Goal: Information Seeking & Learning: Learn about a topic

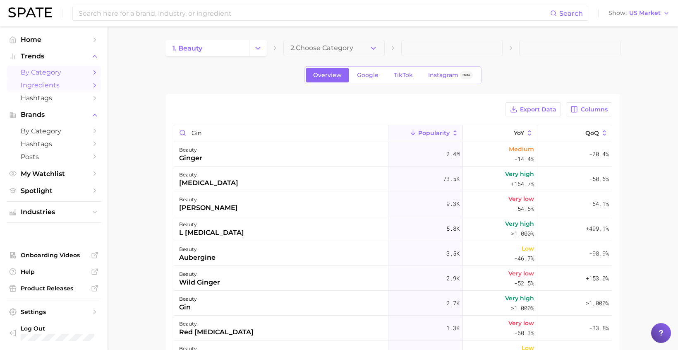
click at [50, 73] on span "by Category" at bounding box center [54, 72] width 66 height 8
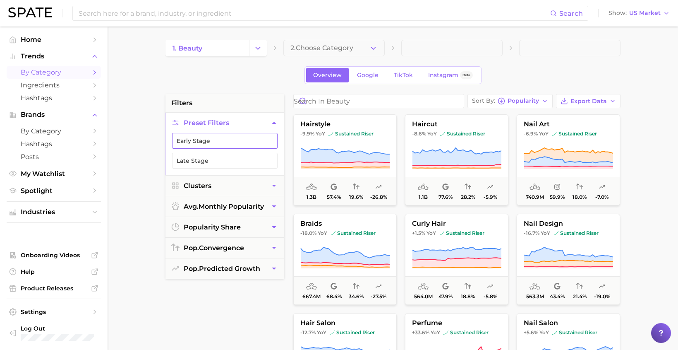
click at [205, 146] on button "Early Stage" at bounding box center [225, 141] width 106 height 16
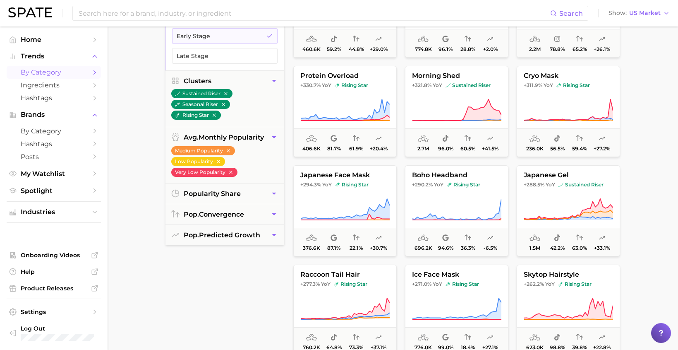
scroll to position [551, 0]
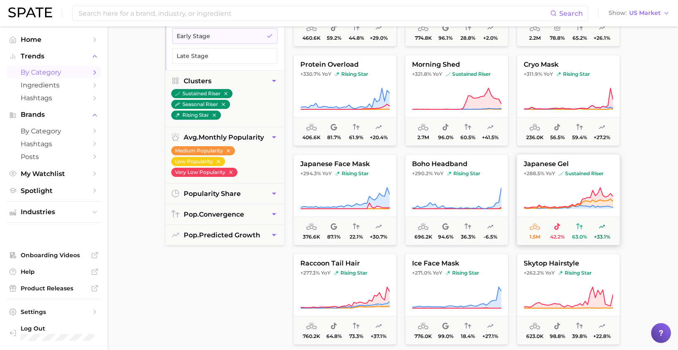
click at [572, 196] on icon at bounding box center [568, 198] width 89 height 23
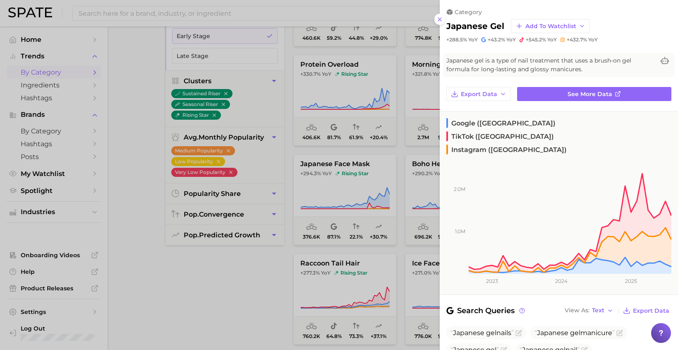
click at [367, 144] on div at bounding box center [339, 175] width 678 height 350
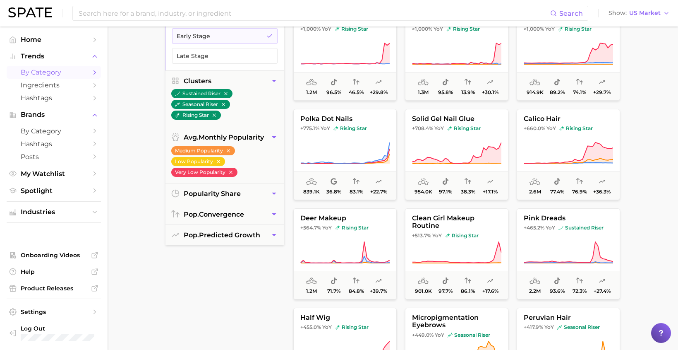
scroll to position [0, 0]
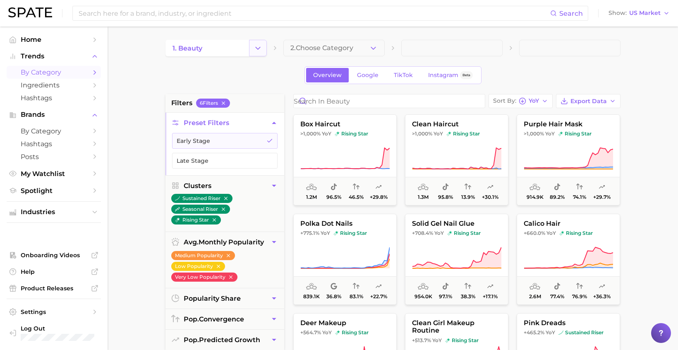
click at [253, 53] on button "Change Category" at bounding box center [258, 48] width 18 height 17
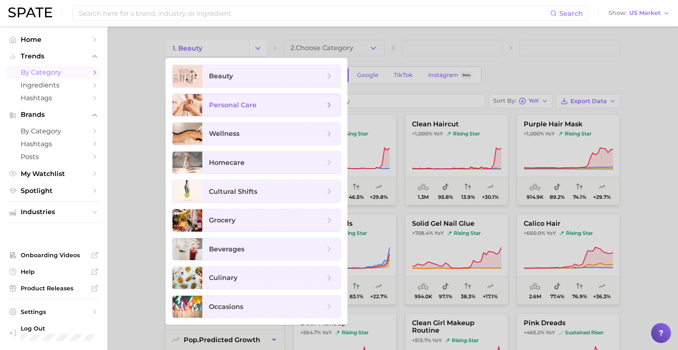
click at [264, 109] on span "personal care" at bounding box center [267, 105] width 116 height 9
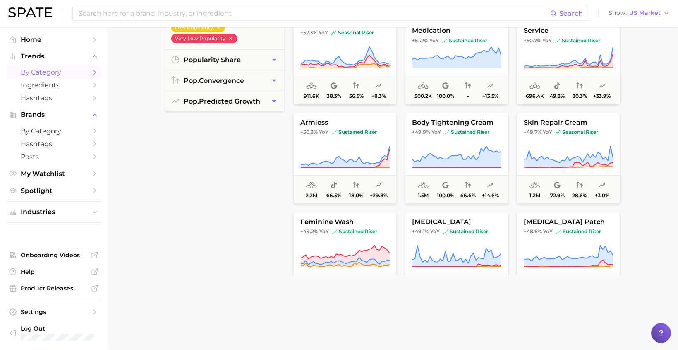
scroll to position [3735, 0]
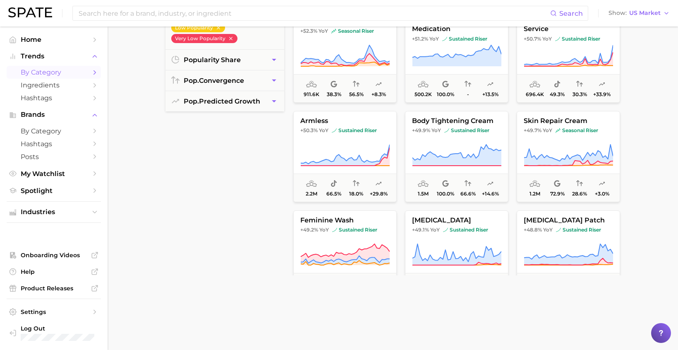
click at [323, 129] on div "sensitive eyes +58.3% YoY seasonal riser 1.1m 69.1% 28.3% +21.7% body polish +5…" at bounding box center [457, 74] width 336 height 401
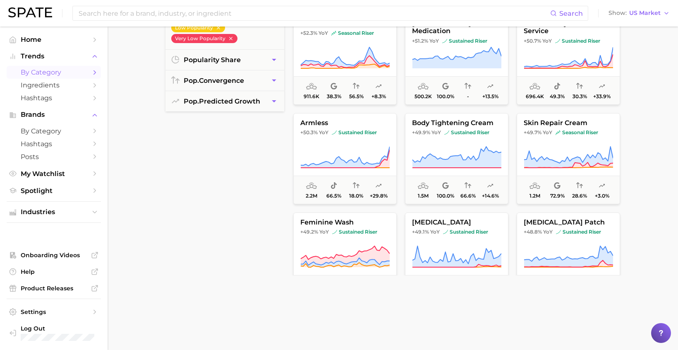
scroll to position [3738, 0]
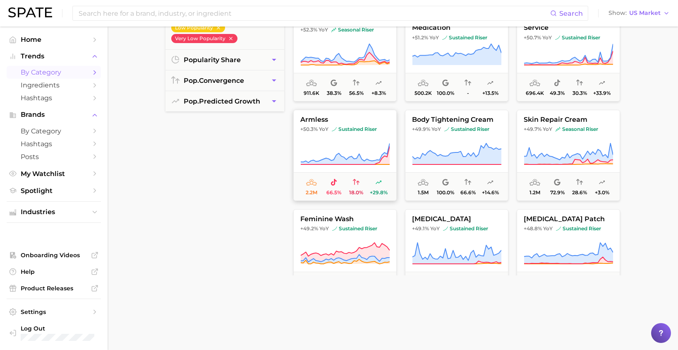
click at [336, 125] on button "armless +50.3% YoY sustained riser 2.2m 66.5% 18.0% +29.8%" at bounding box center [344, 155] width 103 height 91
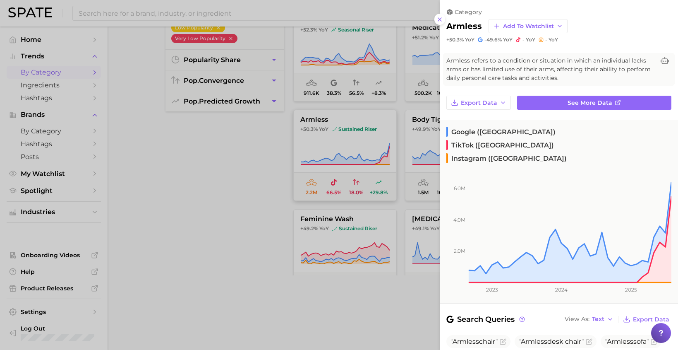
click at [336, 125] on div at bounding box center [339, 175] width 678 height 350
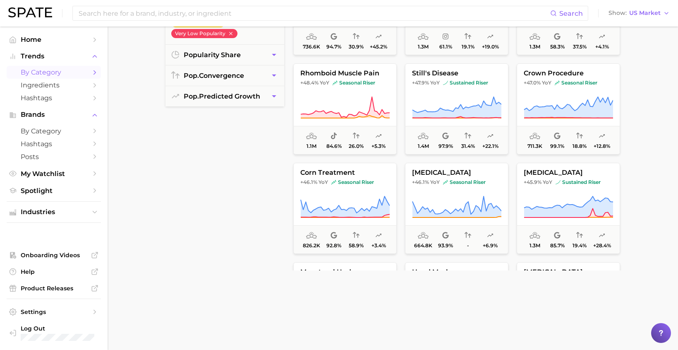
scroll to position [0, 0]
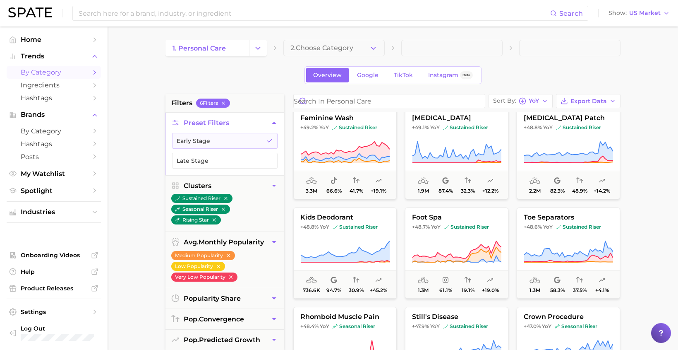
click at [224, 108] on li "filters 6 Filter s" at bounding box center [224, 103] width 119 height 18
click at [225, 103] on icon "button" at bounding box center [224, 103] width 6 height 6
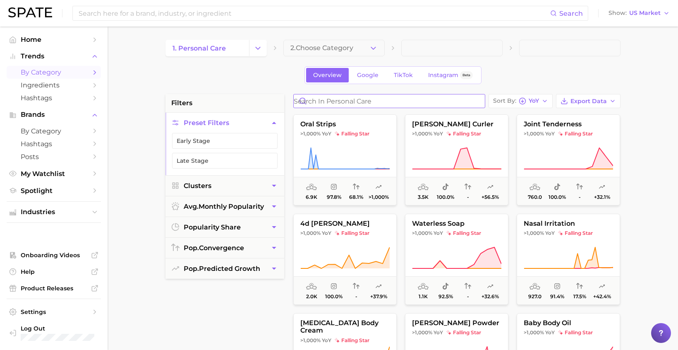
click at [339, 107] on input "Search in personal care" at bounding box center [389, 100] width 191 height 13
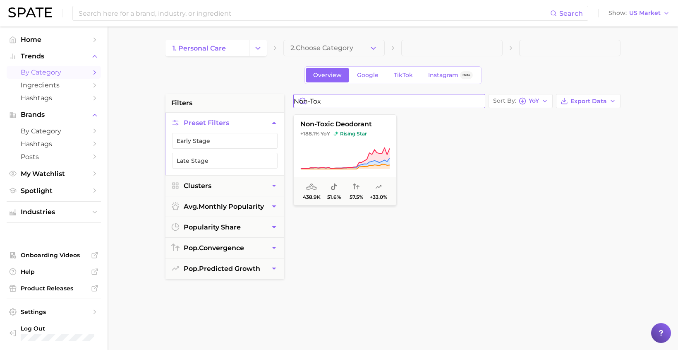
drag, startPoint x: 329, startPoint y: 99, endPoint x: 287, endPoint y: 95, distance: 42.8
click at [287, 95] on div "filters Preset Filters Early Stage Late Stage Clusters avg. monthly popularity …" at bounding box center [394, 353] width 459 height 519
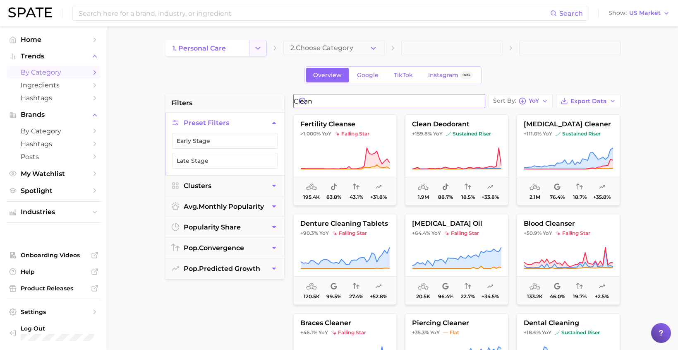
type input "clean"
click at [257, 50] on icon "Change Category" at bounding box center [258, 48] width 9 height 9
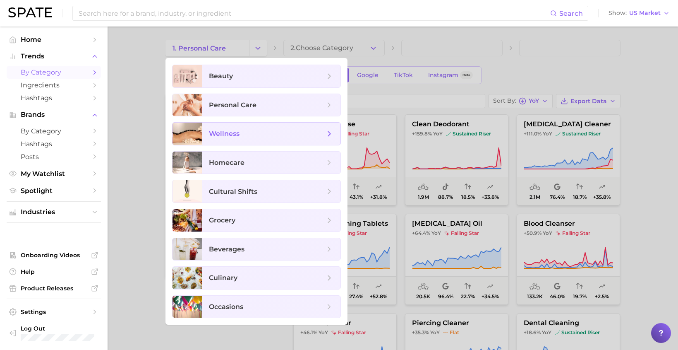
click at [269, 127] on span "wellness" at bounding box center [271, 133] width 138 height 22
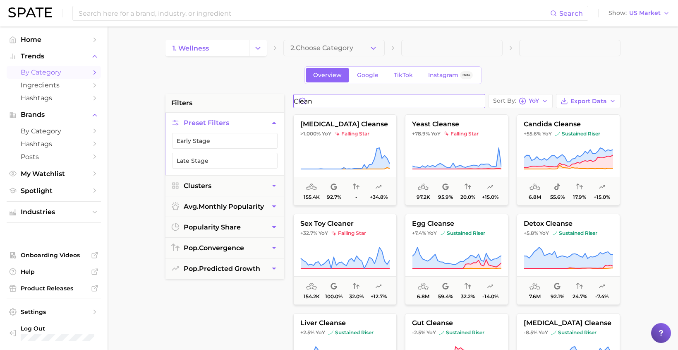
click at [318, 101] on input "clean" at bounding box center [389, 100] width 191 height 13
click at [252, 48] on button "Change Category" at bounding box center [258, 48] width 18 height 17
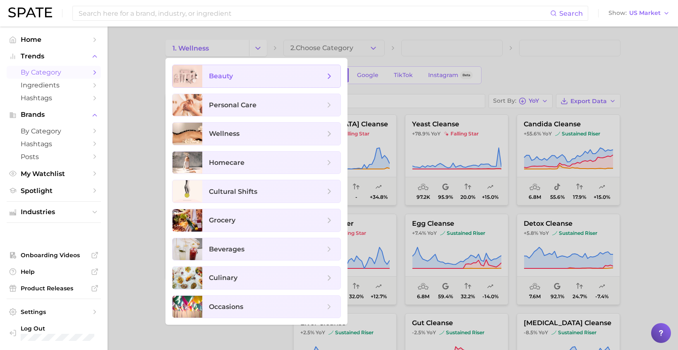
click at [243, 80] on span "beauty" at bounding box center [267, 76] width 116 height 9
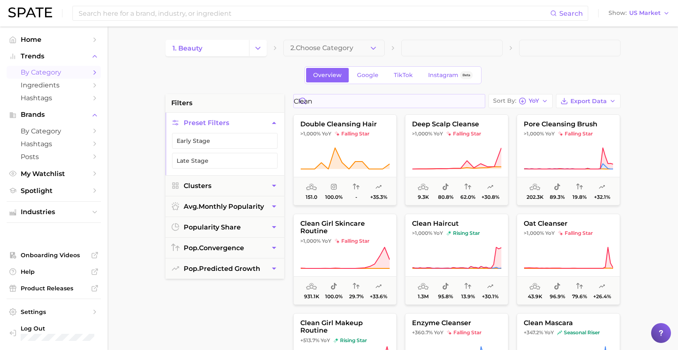
click at [321, 100] on input "clean" at bounding box center [389, 100] width 191 height 13
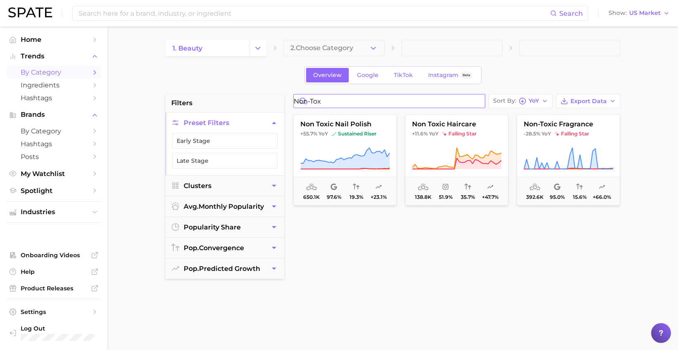
type input "non-tox"
click at [258, 46] on icon "Change Category" at bounding box center [258, 48] width 9 height 9
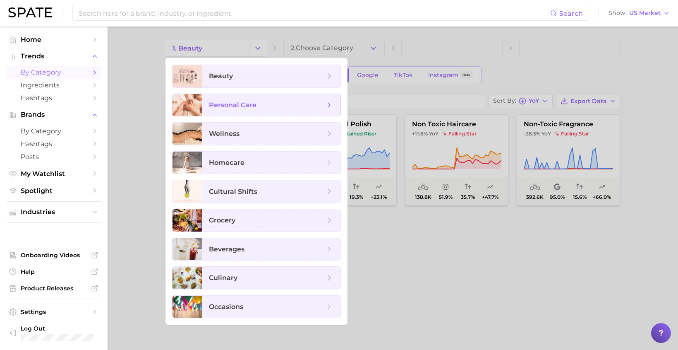
click at [255, 102] on span "personal care" at bounding box center [233, 105] width 48 height 8
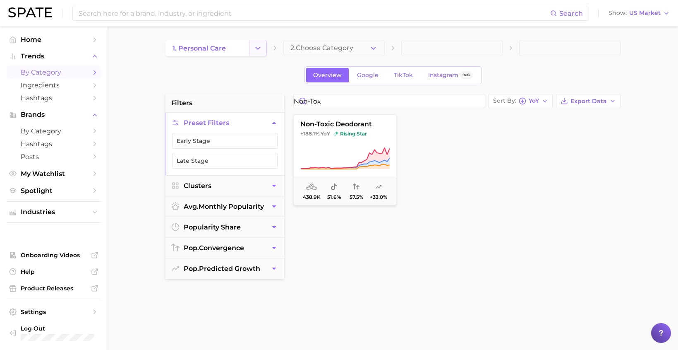
click at [257, 48] on icon "Change Category" at bounding box center [258, 48] width 9 height 9
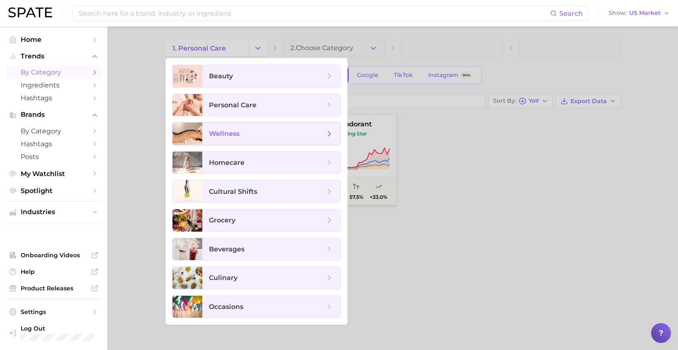
click at [274, 133] on span "wellness" at bounding box center [267, 133] width 116 height 9
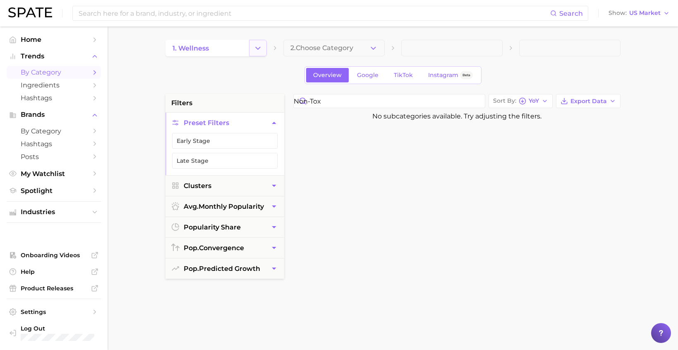
click at [255, 49] on icon "Change Category" at bounding box center [258, 48] width 9 height 9
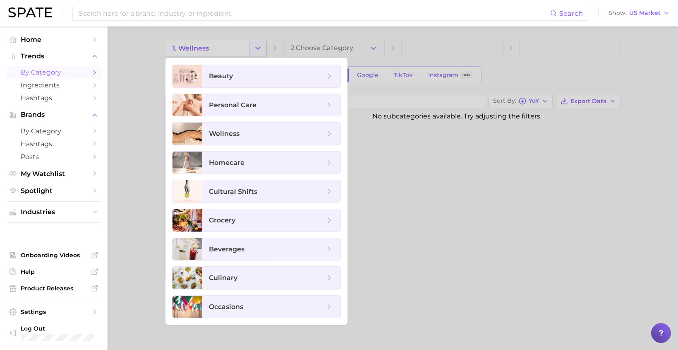
click at [255, 49] on div at bounding box center [339, 175] width 678 height 350
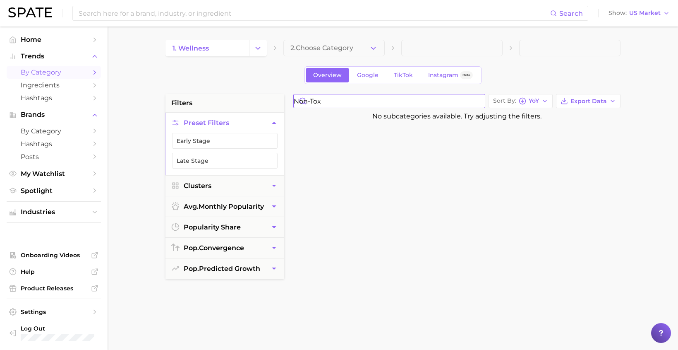
click at [327, 103] on input "non-tox" at bounding box center [389, 100] width 191 height 13
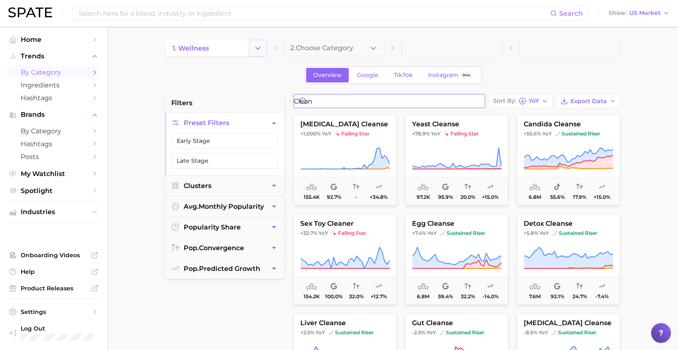
type input "clean"
click at [264, 44] on button "Change Category" at bounding box center [258, 48] width 18 height 17
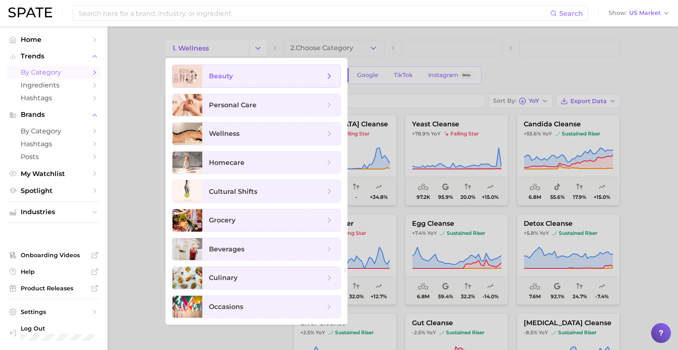
click at [252, 76] on span "beauty" at bounding box center [267, 76] width 116 height 9
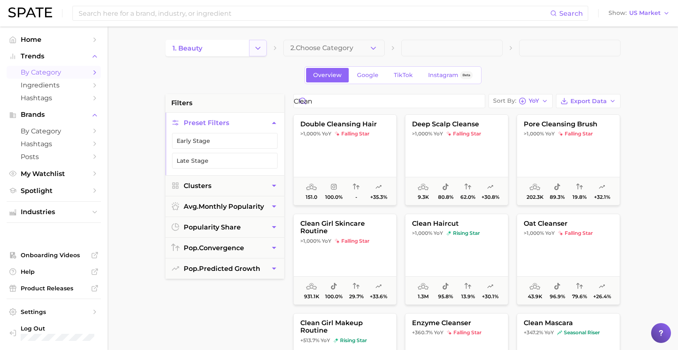
scroll to position [3, 0]
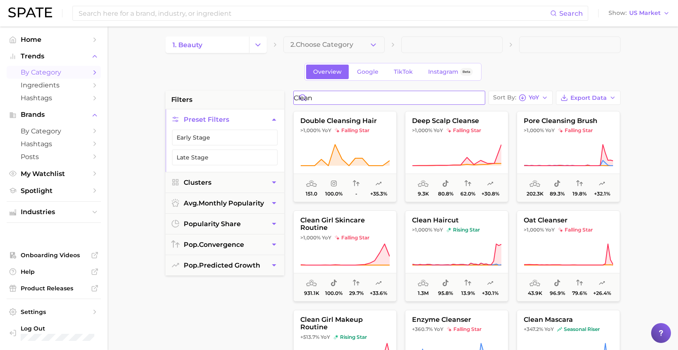
click at [347, 96] on input "clean" at bounding box center [389, 97] width 191 height 13
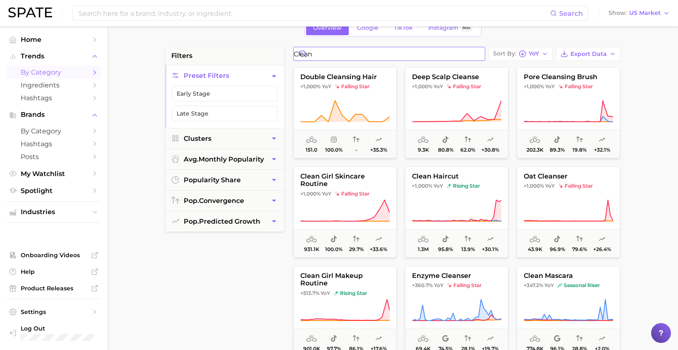
scroll to position [0, 0]
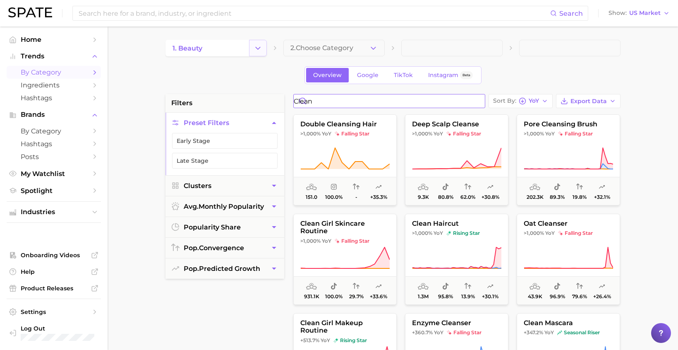
type input "clean"
click at [254, 51] on icon "Change Category" at bounding box center [258, 48] width 9 height 9
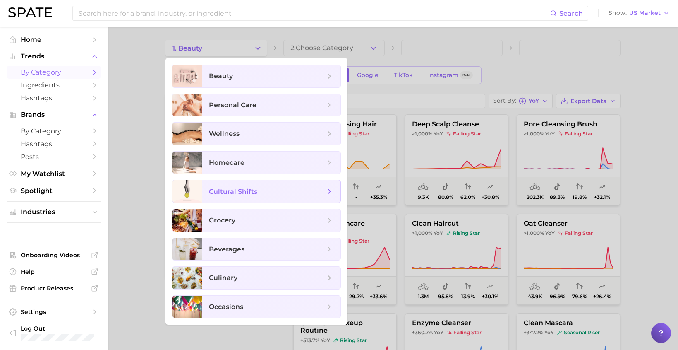
click at [252, 192] on span "cultural shifts" at bounding box center [233, 191] width 48 height 8
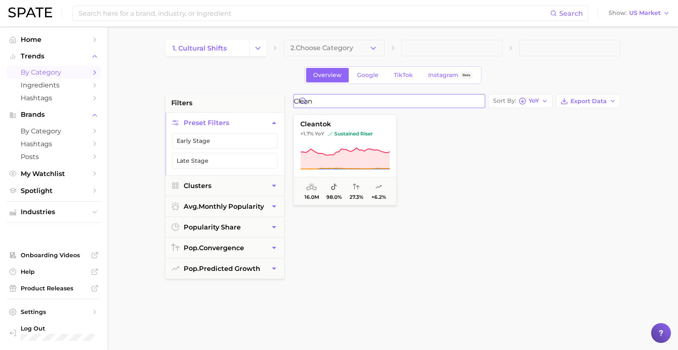
click at [347, 95] on input "clean" at bounding box center [389, 100] width 191 height 13
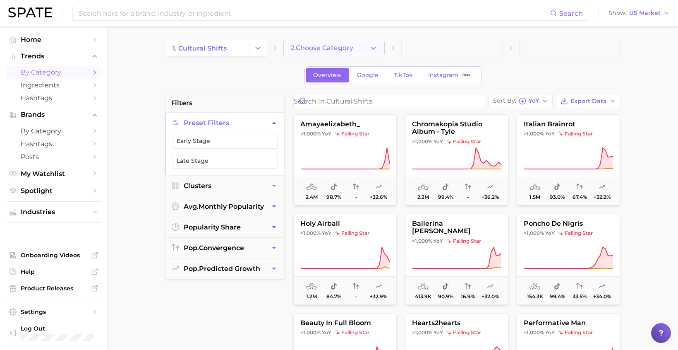
click at [374, 46] on icon "button" at bounding box center [373, 48] width 9 height 9
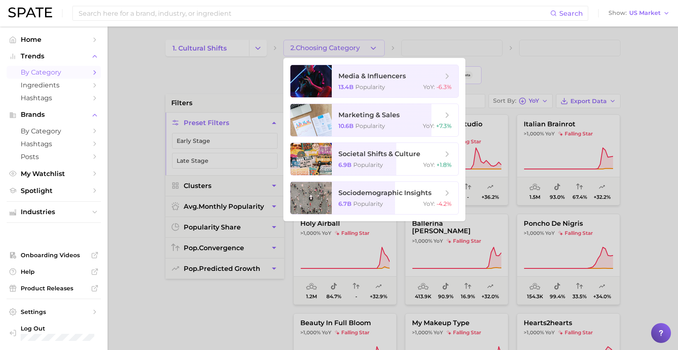
click at [374, 46] on div at bounding box center [339, 175] width 678 height 350
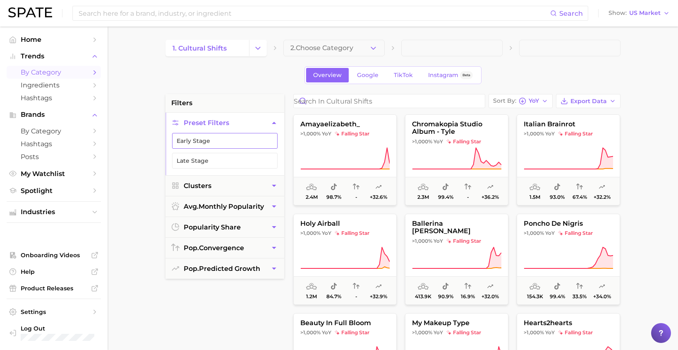
click at [273, 144] on button "Early Stage" at bounding box center [225, 141] width 106 height 16
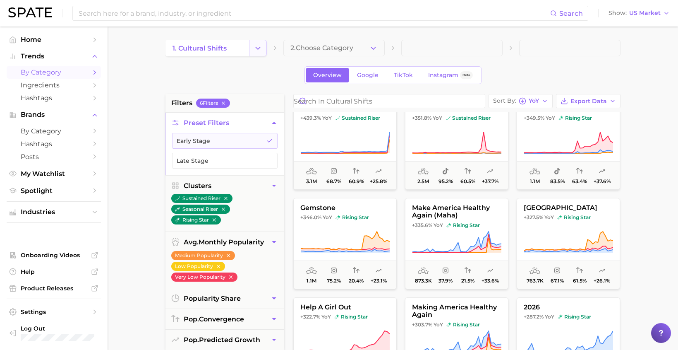
click at [260, 44] on icon "Change Category" at bounding box center [258, 48] width 9 height 9
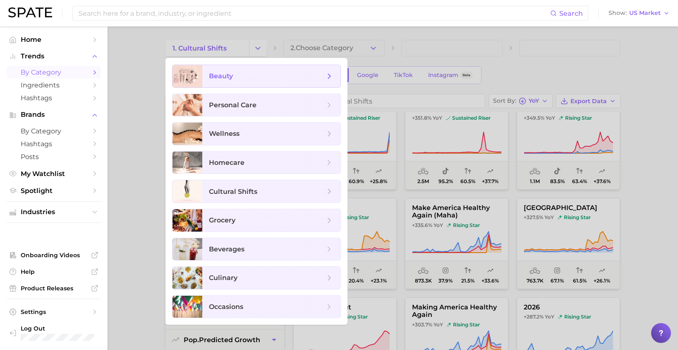
click at [240, 79] on span "beauty" at bounding box center [267, 76] width 116 height 9
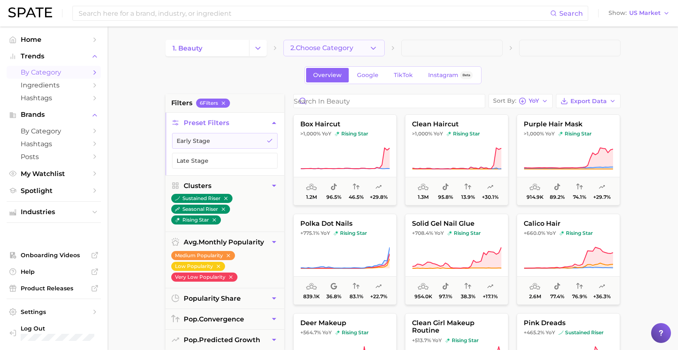
click at [322, 52] on button "2. Choose Category" at bounding box center [333, 48] width 101 height 17
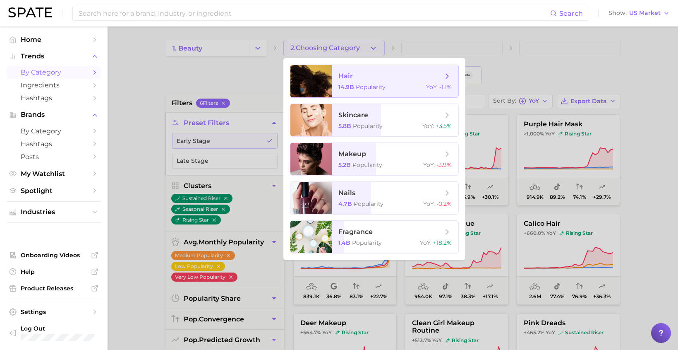
click at [341, 88] on span "14.9b" at bounding box center [346, 86] width 16 height 7
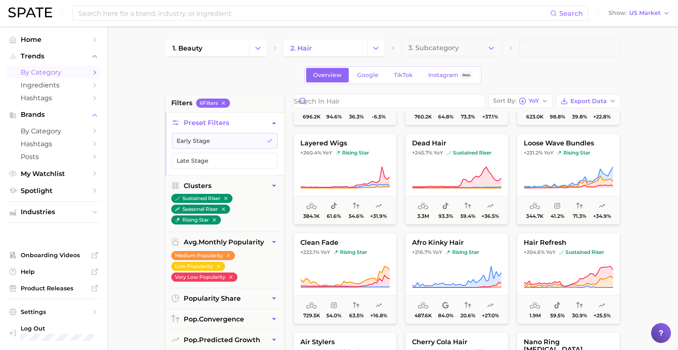
scroll to position [378, 0]
click at [480, 46] on button "3. Subcategory" at bounding box center [451, 48] width 101 height 17
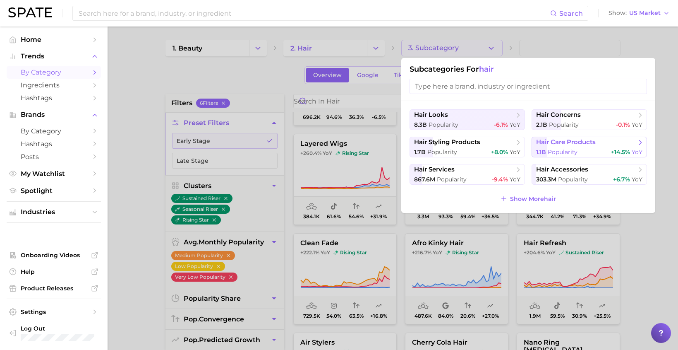
click at [542, 153] on span "1.1b" at bounding box center [541, 151] width 10 height 7
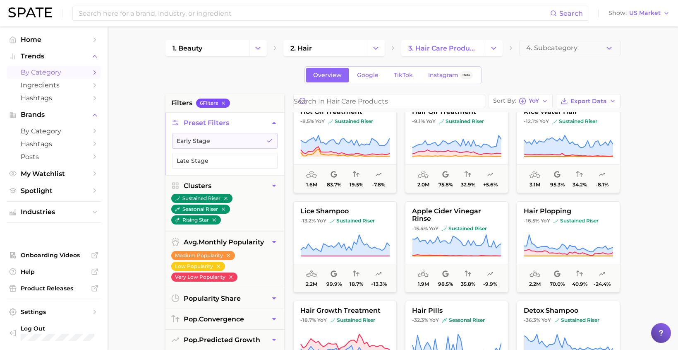
click at [223, 105] on icon "button" at bounding box center [224, 103] width 6 height 6
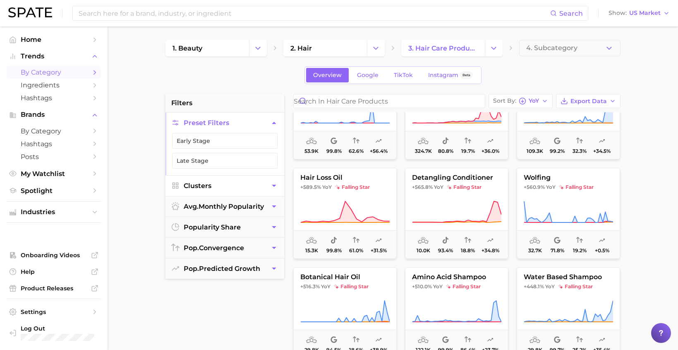
click at [231, 182] on button "Clusters" at bounding box center [224, 185] width 119 height 20
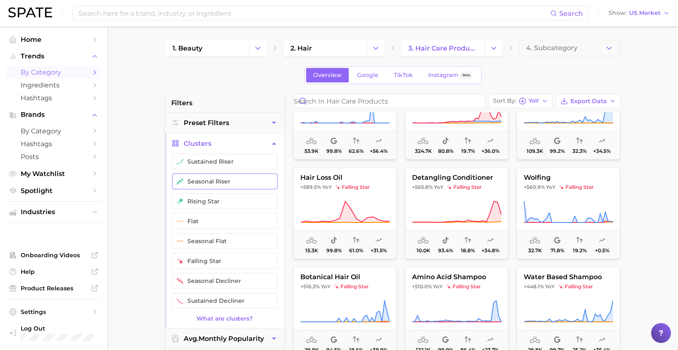
click at [229, 182] on button "seasonal riser" at bounding box center [225, 181] width 106 height 16
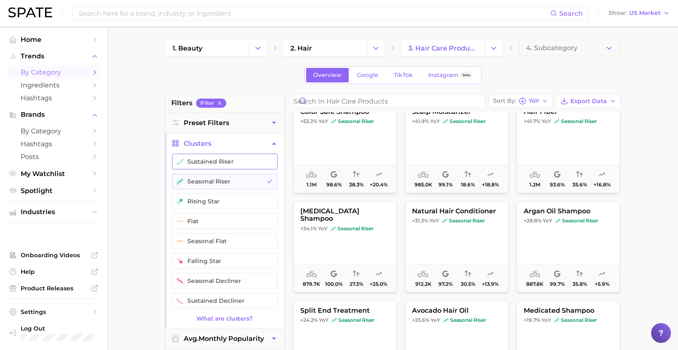
scroll to position [211, 0]
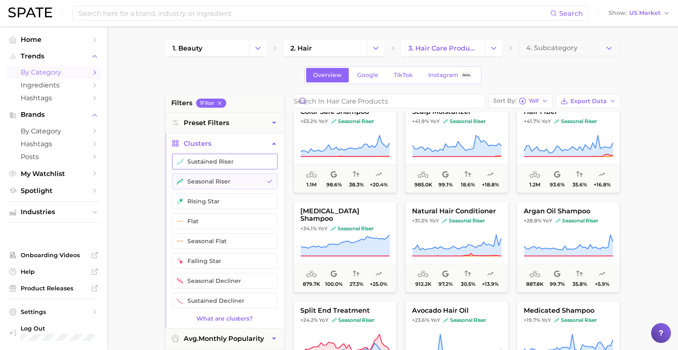
click at [232, 164] on button "sustained riser" at bounding box center [225, 161] width 106 height 16
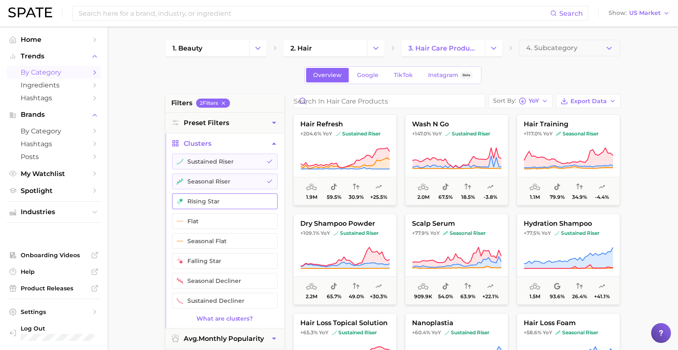
click at [223, 204] on button "rising star" at bounding box center [225, 201] width 106 height 16
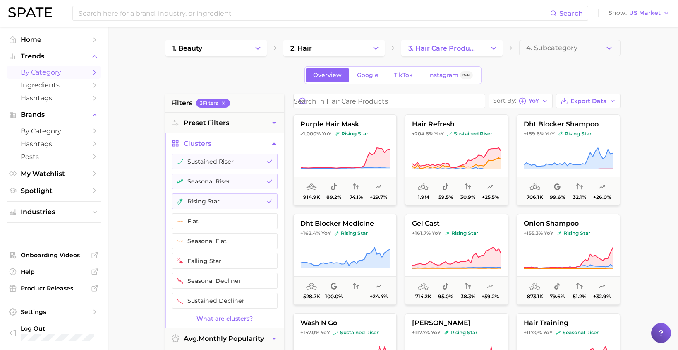
click at [273, 141] on icon "button" at bounding box center [274, 143] width 9 height 9
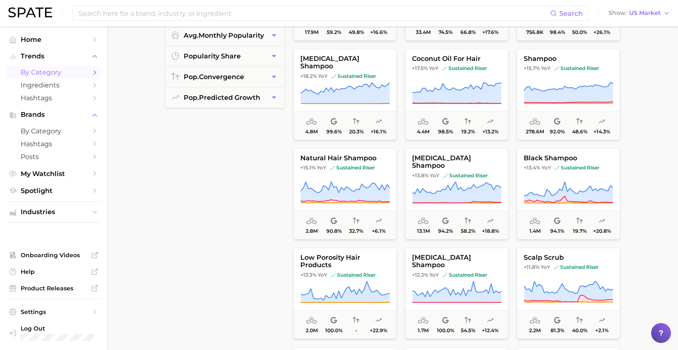
scroll to position [2771, 0]
